Goal: Check status: Check status

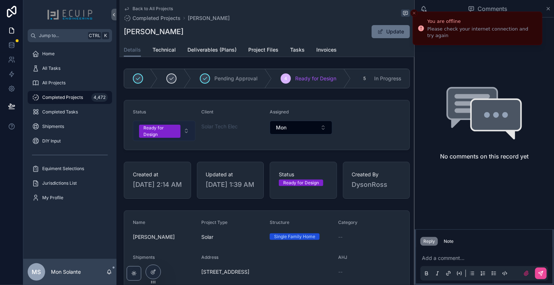
click at [184, 133] on button "Ready for Design" at bounding box center [164, 131] width 63 height 20
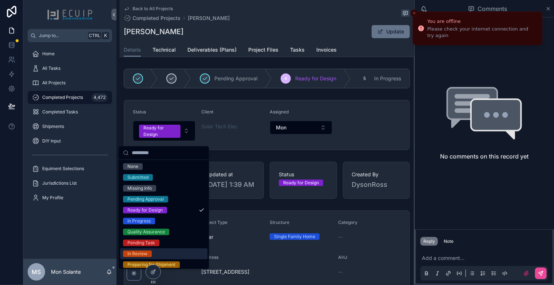
click at [145, 254] on div "In Review" at bounding box center [137, 254] width 20 height 7
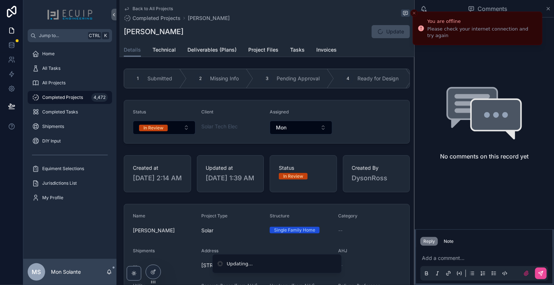
click at [66, 97] on span "Completed Projects" at bounding box center [62, 98] width 41 height 6
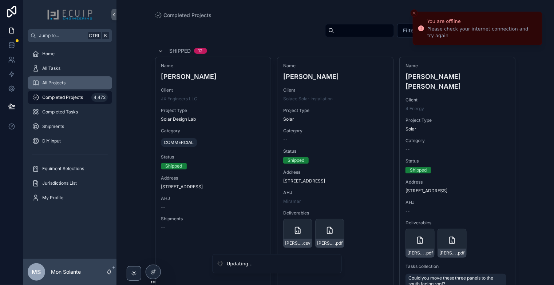
click at [74, 87] on div "All Projects" at bounding box center [70, 83] width 76 height 12
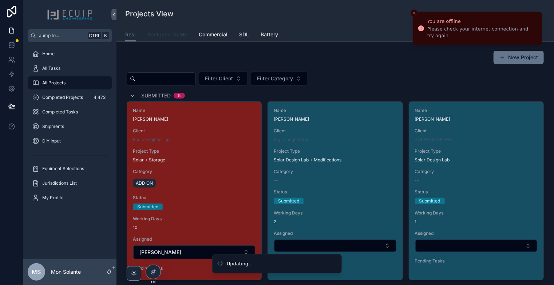
click at [182, 35] on span "Assigned To Me" at bounding box center [167, 34] width 40 height 7
